Goal: Task Accomplishment & Management: Use online tool/utility

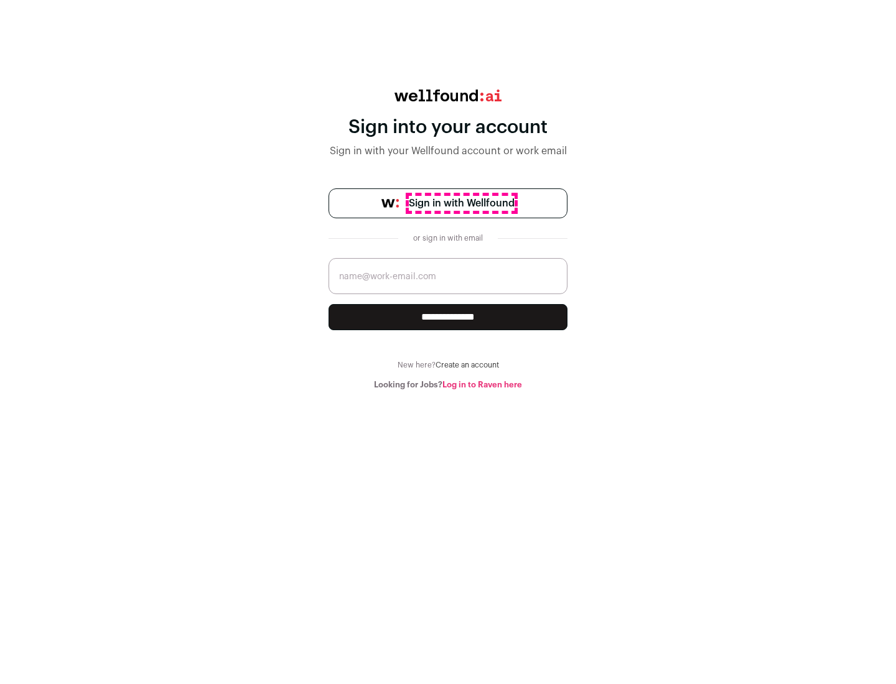
click at [461, 203] on span "Sign in with Wellfound" at bounding box center [462, 203] width 106 height 15
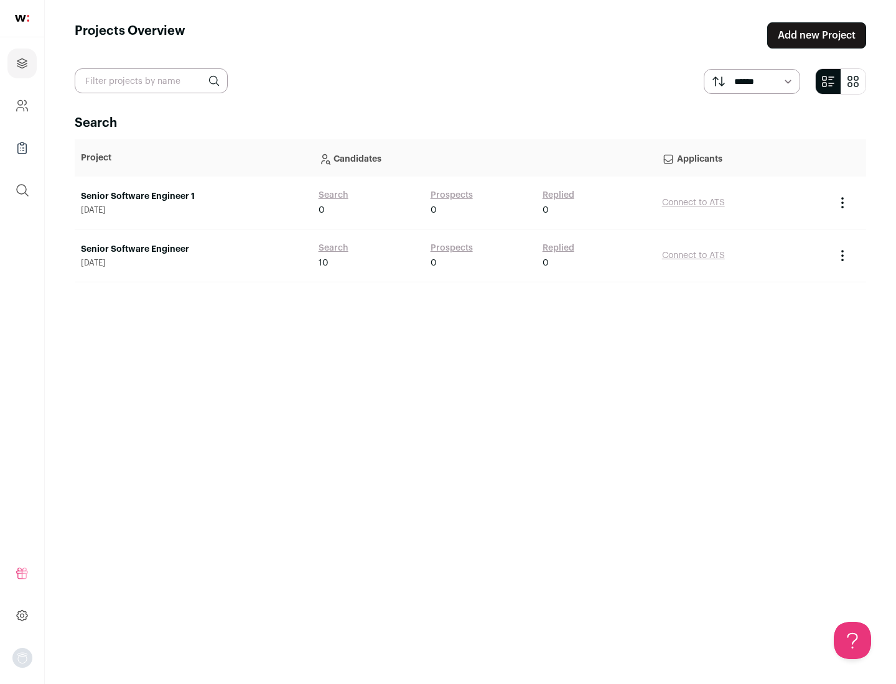
click at [193, 249] on link "Senior Software Engineer" at bounding box center [193, 249] width 225 height 12
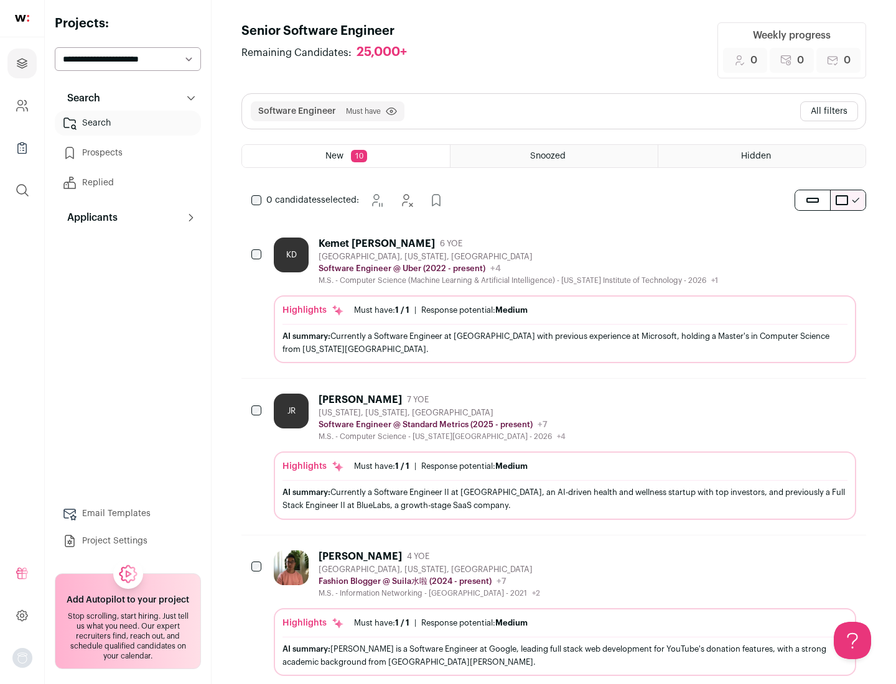
click at [554, 301] on div "Highlights Must have: 1 / 1 How many must haves have been fulfilled? | Response…" at bounding box center [565, 330] width 582 height 68
